Goal: Check status: Check status

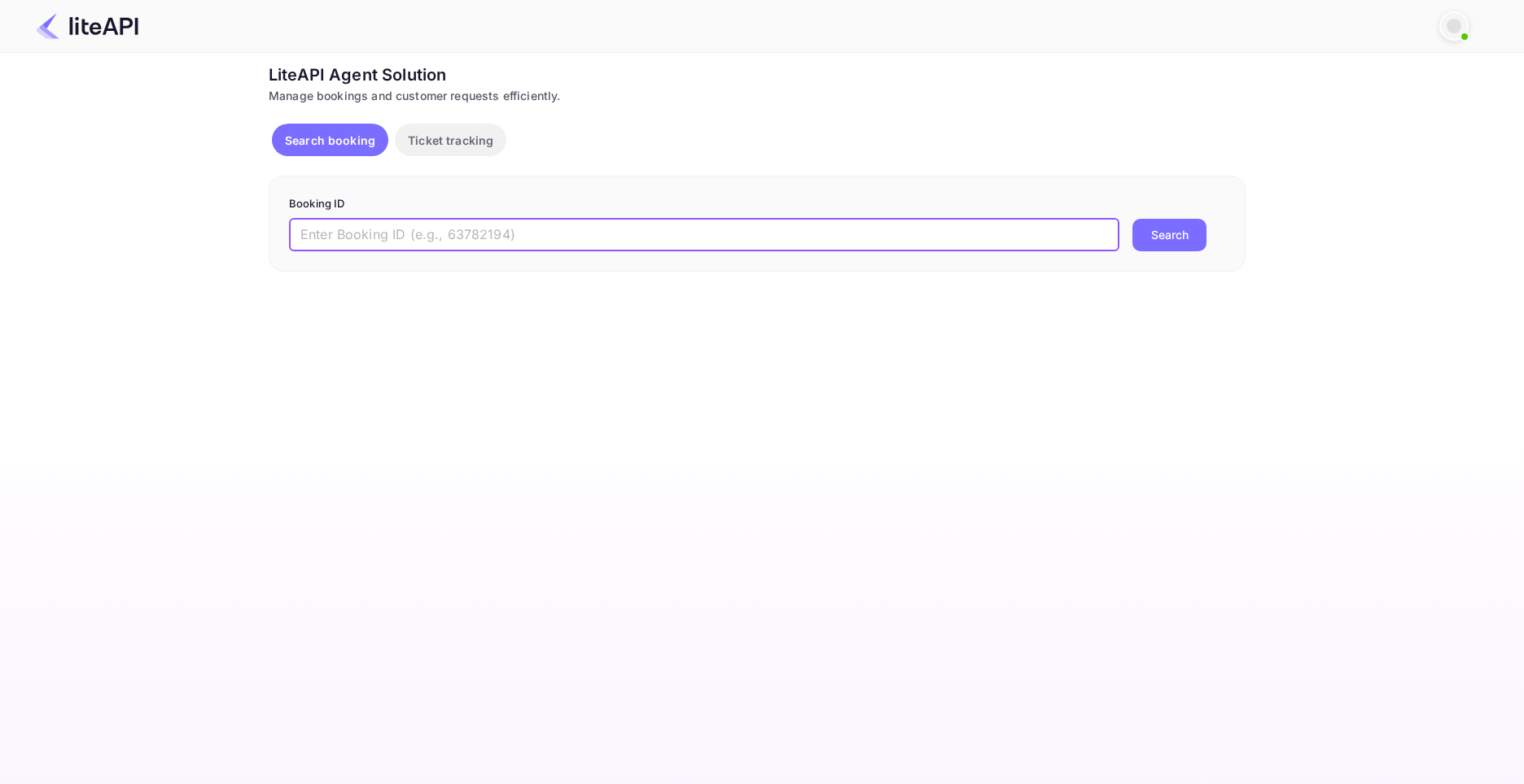
click at [368, 236] on input "text" at bounding box center [704, 235] width 830 height 33
paste input "8227217"
type input "8227217"
click at [1164, 232] on button "Search" at bounding box center [1170, 235] width 74 height 33
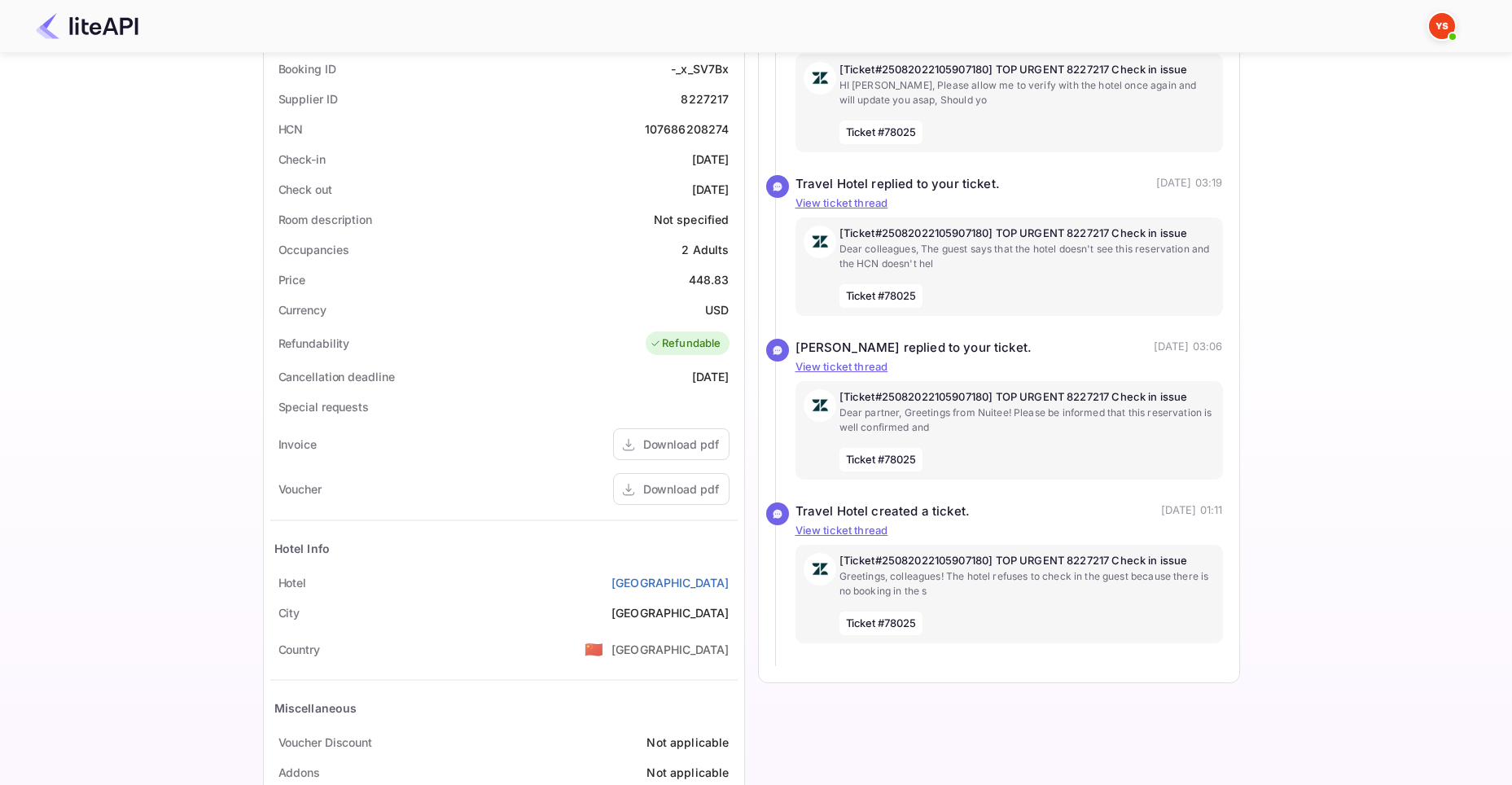
scroll to position [380, 0]
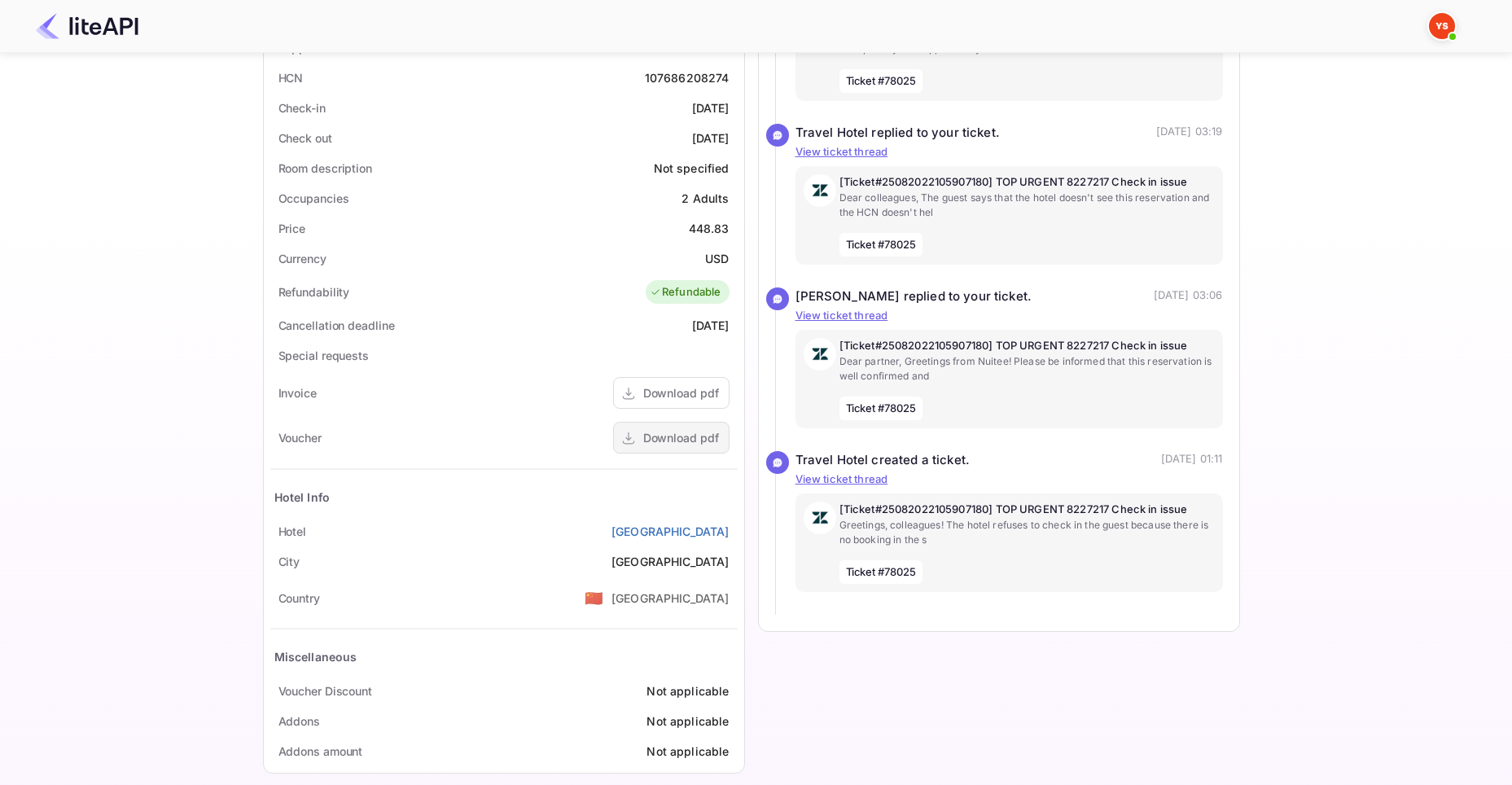
click at [684, 438] on div "Download pdf" at bounding box center [681, 437] width 76 height 17
click at [688, 439] on div "Download pdf" at bounding box center [681, 437] width 76 height 17
